Goal: Task Accomplishment & Management: Use online tool/utility

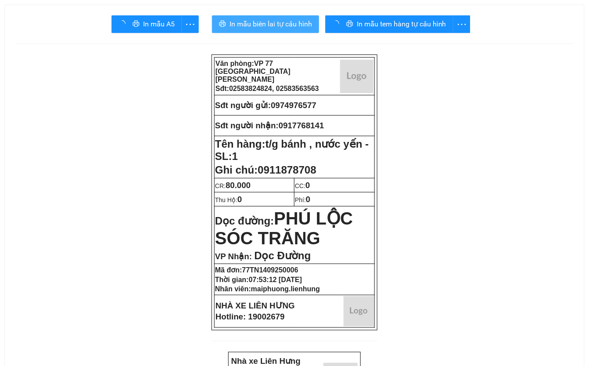
click at [254, 29] on span "In mẫu biên lai tự cấu hình" at bounding box center [271, 23] width 83 height 11
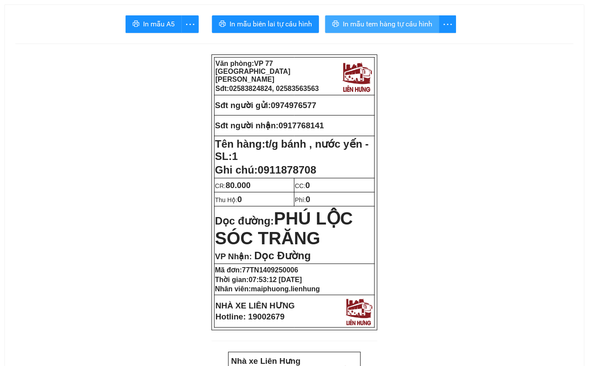
click at [365, 17] on button "In mẫu tem hàng tự cấu hình" at bounding box center [382, 24] width 114 height 18
click at [365, 27] on span "In mẫu tem hàng tự cấu hình" at bounding box center [388, 23] width 90 height 11
